Goal: Register for event/course

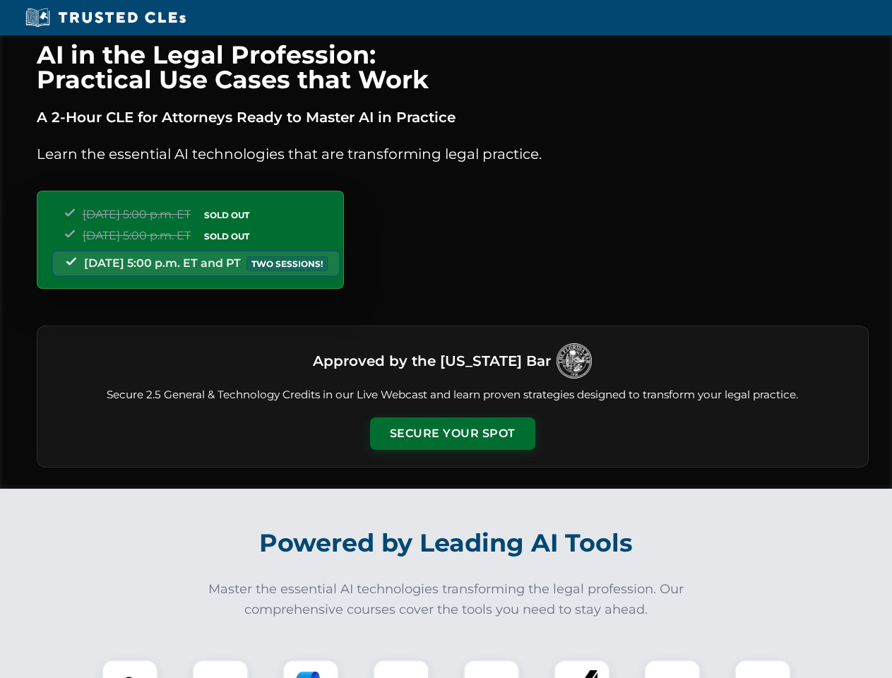
click at [452, 434] on button "Secure Your Spot" at bounding box center [452, 434] width 165 height 32
click at [130, 669] on img at bounding box center [130, 688] width 41 height 41
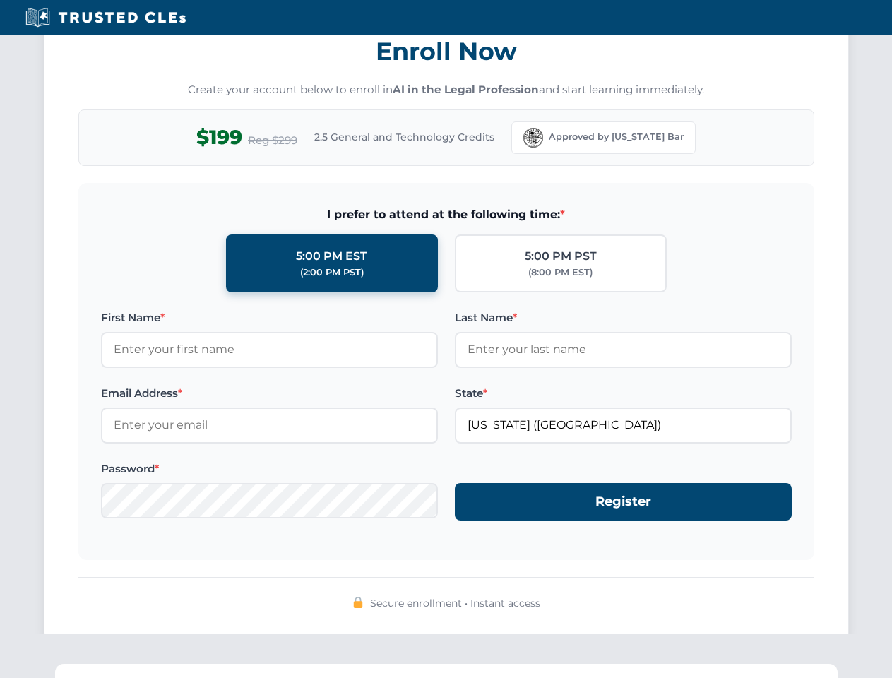
scroll to position [1387, 0]
